Goal: Navigation & Orientation: Find specific page/section

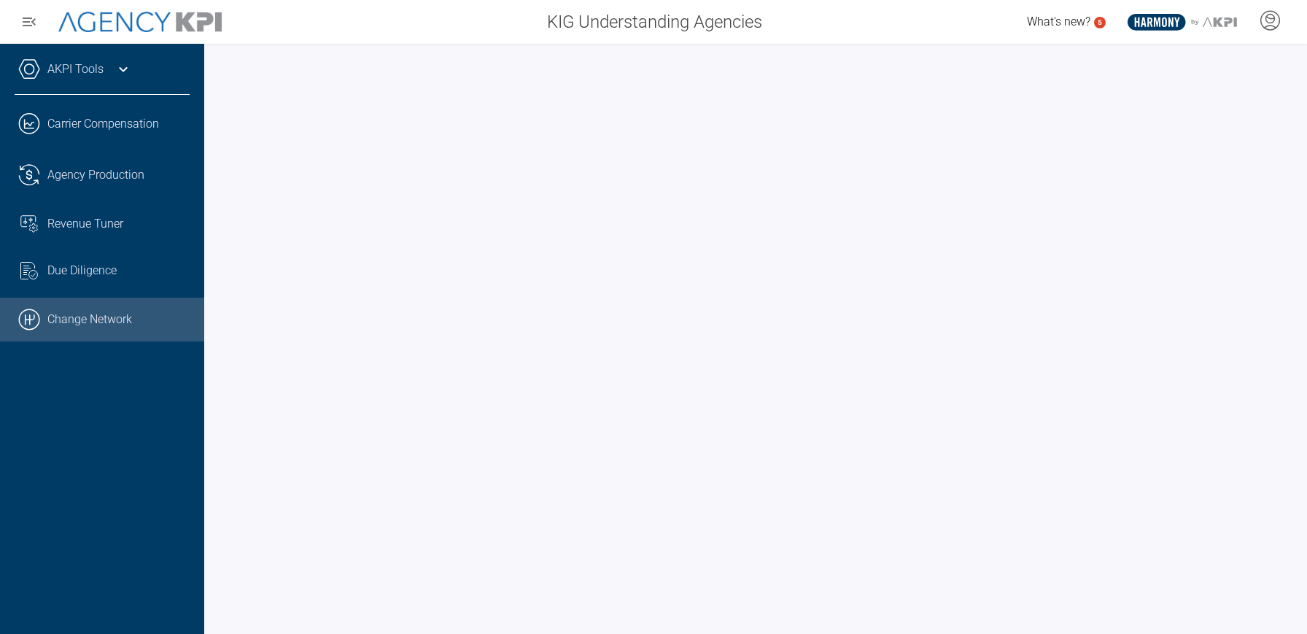
click at [71, 320] on link ".cls-1{fill:none;stroke:#000;stroke-linecap:round;stroke-linejoin:round;stroke-…" at bounding box center [102, 320] width 204 height 44
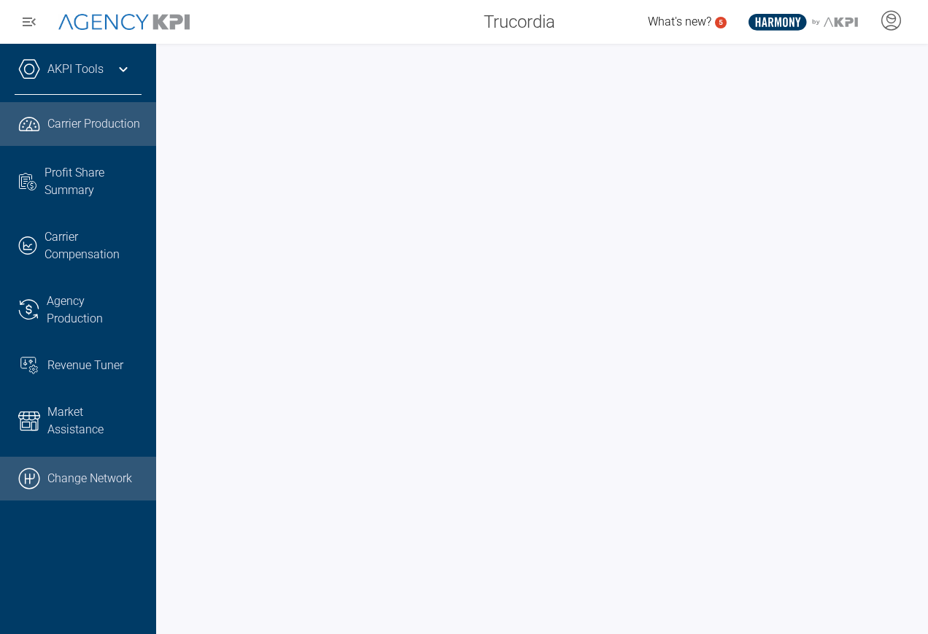
click at [74, 475] on link ".cls-1{fill:none;stroke:#000;stroke-linecap:round;stroke-linejoin:round;stroke-…" at bounding box center [78, 478] width 156 height 44
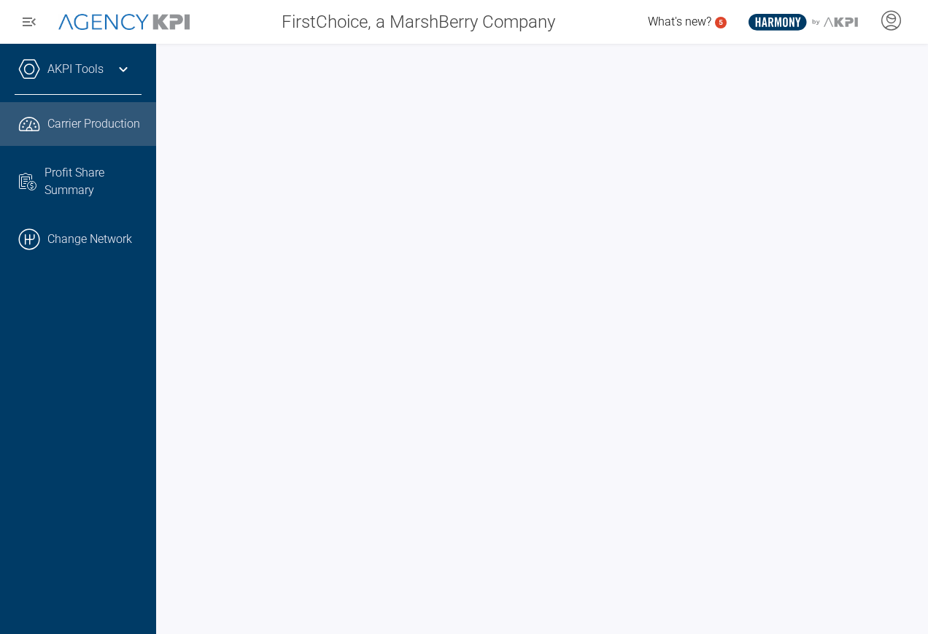
scroll to position [0, 1]
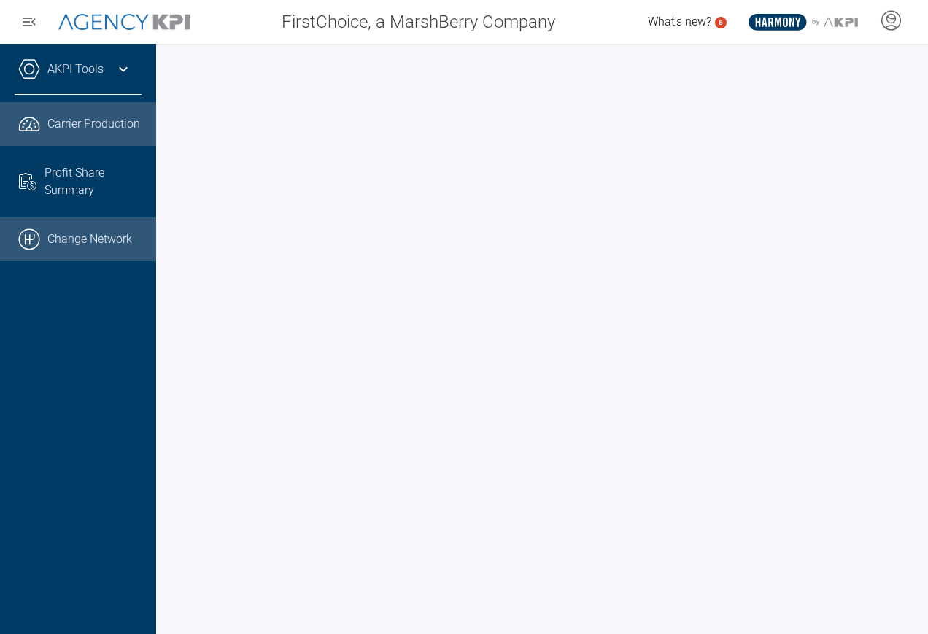
click at [90, 238] on link ".cls-1{fill:none;stroke:#000;stroke-linecap:round;stroke-linejoin:round;stroke-…" at bounding box center [78, 239] width 156 height 44
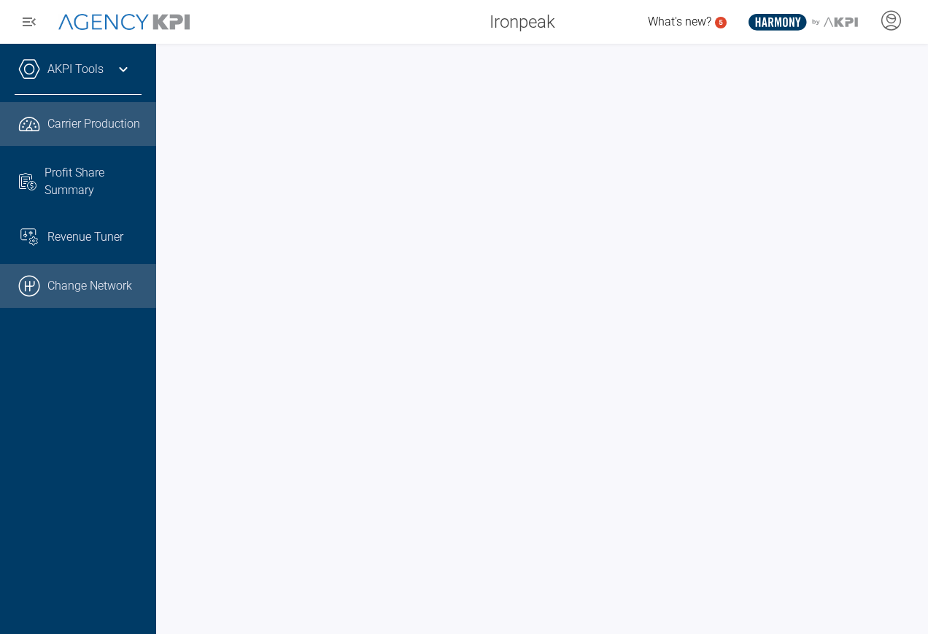
click at [77, 289] on link ".cls-1{fill:none;stroke:#000;stroke-linecap:round;stroke-linejoin:round;stroke-…" at bounding box center [78, 286] width 156 height 44
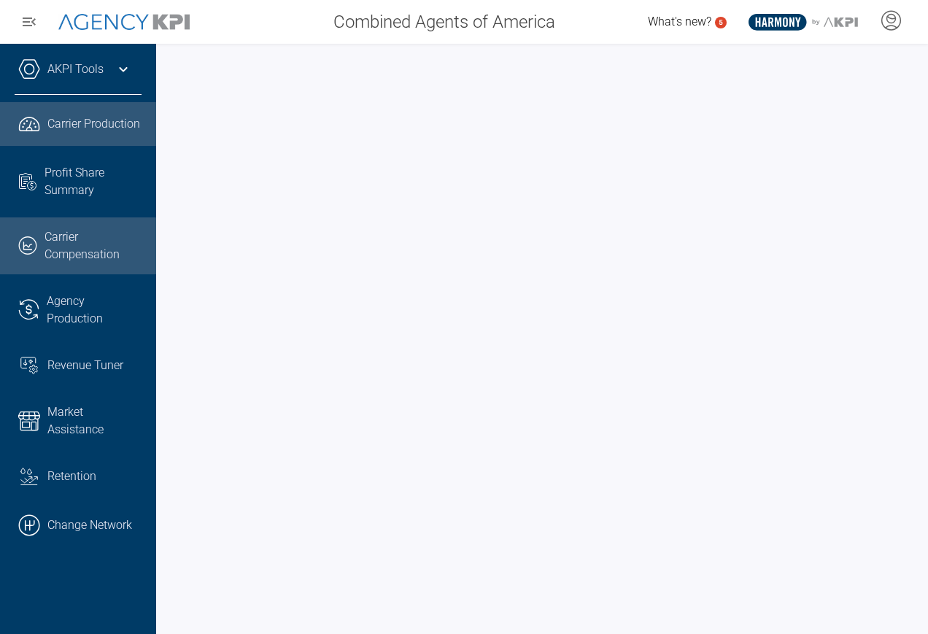
click at [63, 254] on span "Carrier Compensation" at bounding box center [92, 245] width 97 height 35
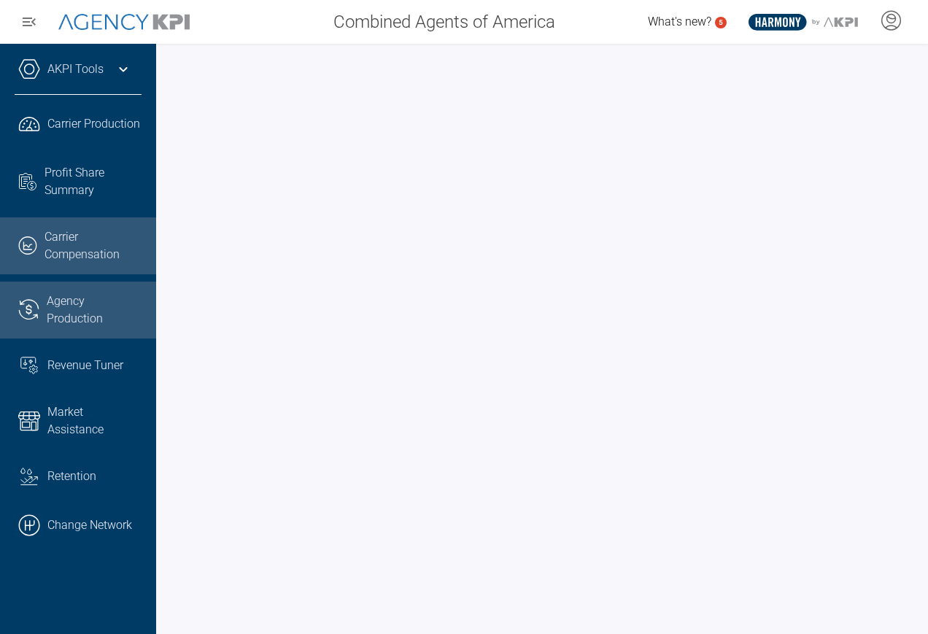
click at [75, 316] on span "Agency Production" at bounding box center [94, 309] width 95 height 35
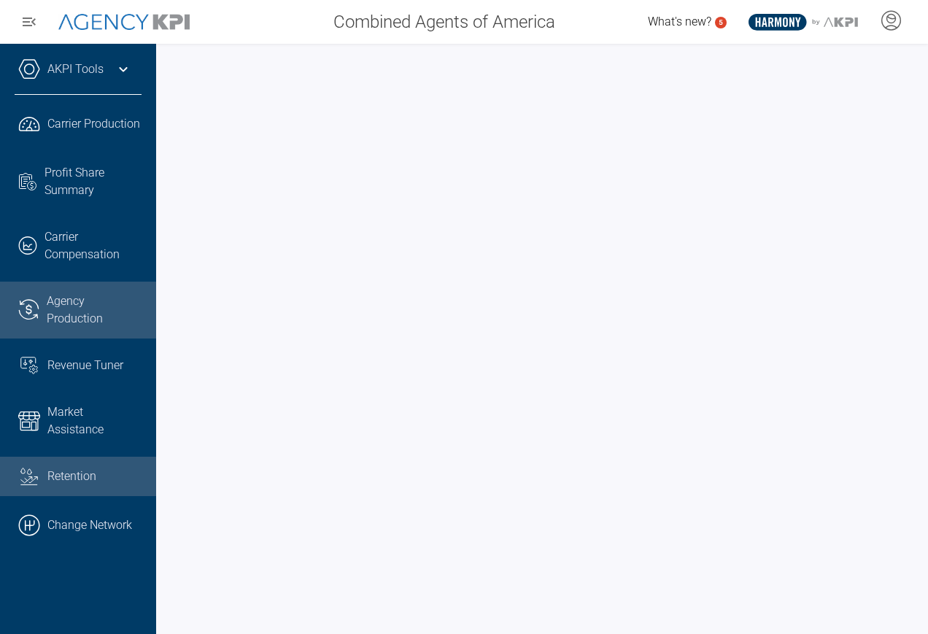
click at [76, 472] on div "Retention" at bounding box center [94, 476] width 94 height 18
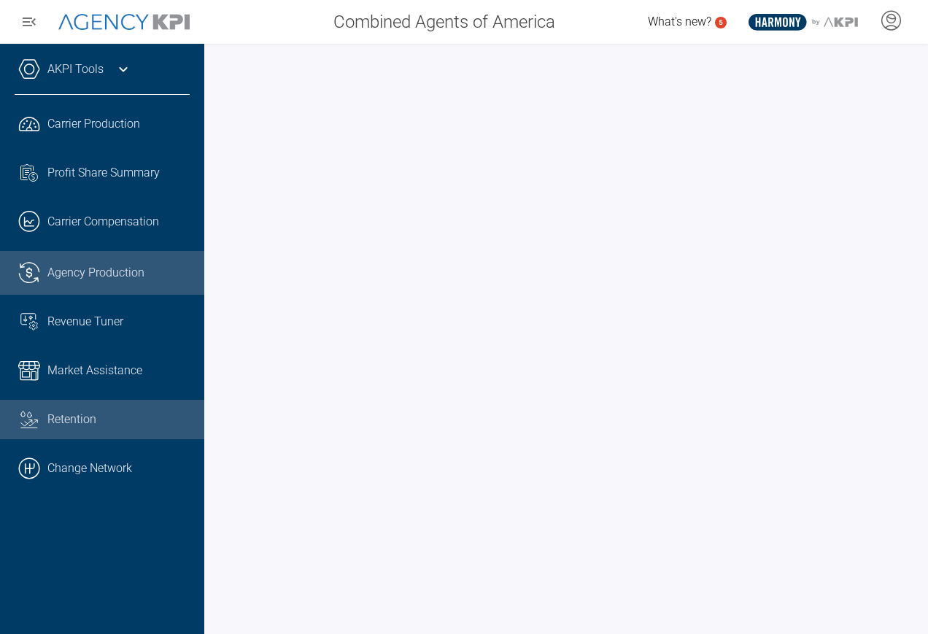
click at [63, 271] on span "Agency Production" at bounding box center [95, 273] width 97 height 18
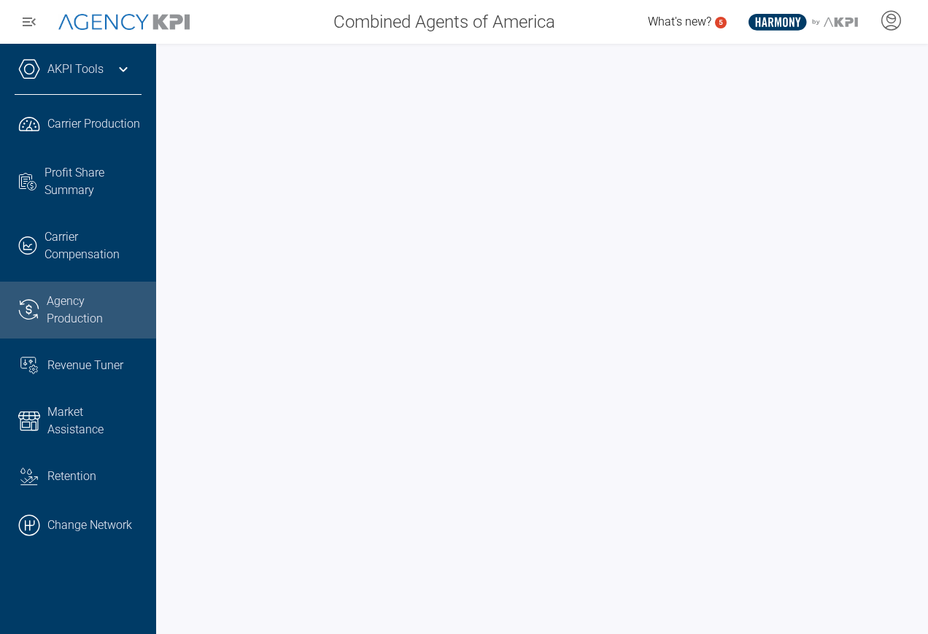
scroll to position [0, 1]
